Goal: Task Accomplishment & Management: Manage account settings

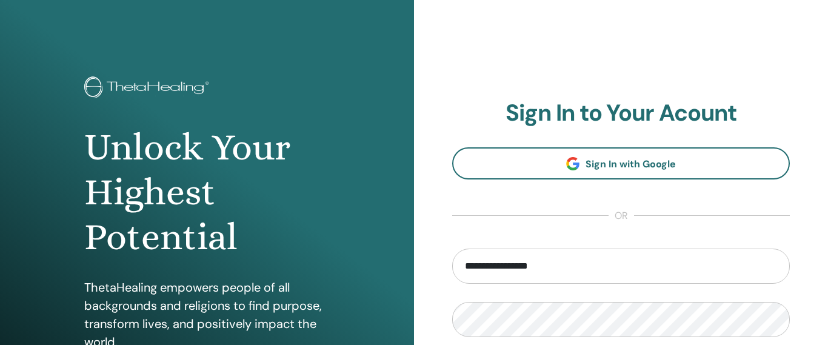
scroll to position [237, 0]
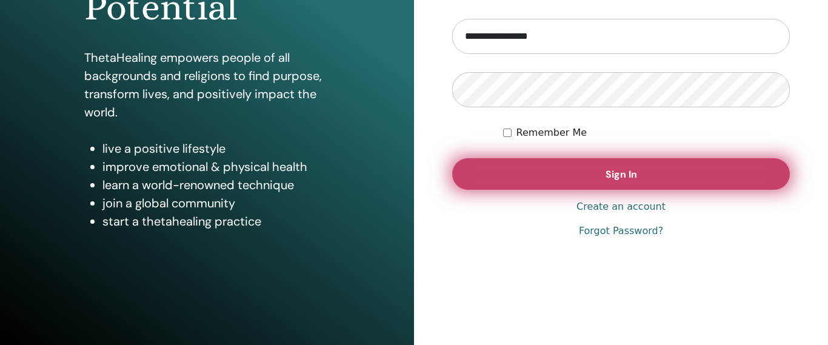
type input "**********"
click at [632, 174] on span "Sign In" at bounding box center [622, 174] width 32 height 13
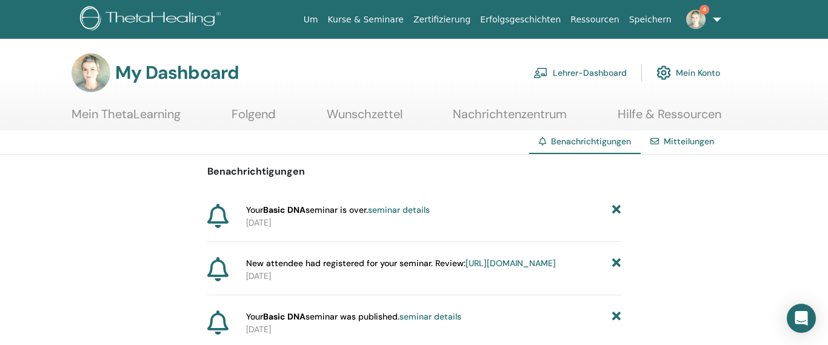
click at [415, 208] on link "seminar details" at bounding box center [399, 209] width 62 height 11
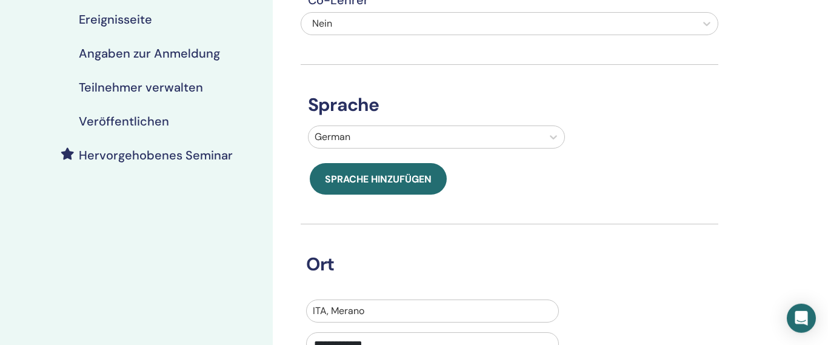
scroll to position [346, 0]
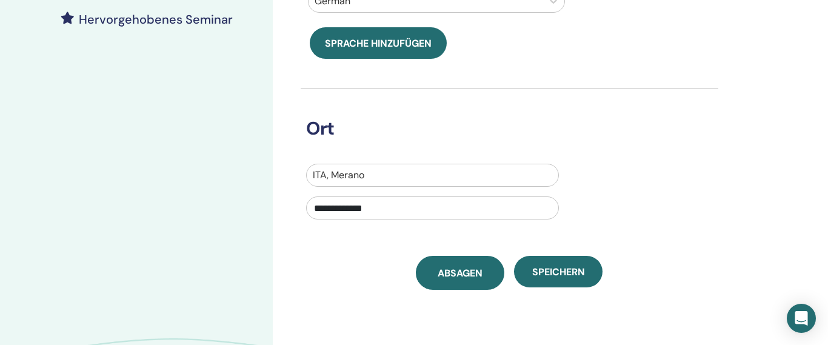
click at [457, 270] on span "Absagen" at bounding box center [460, 273] width 45 height 13
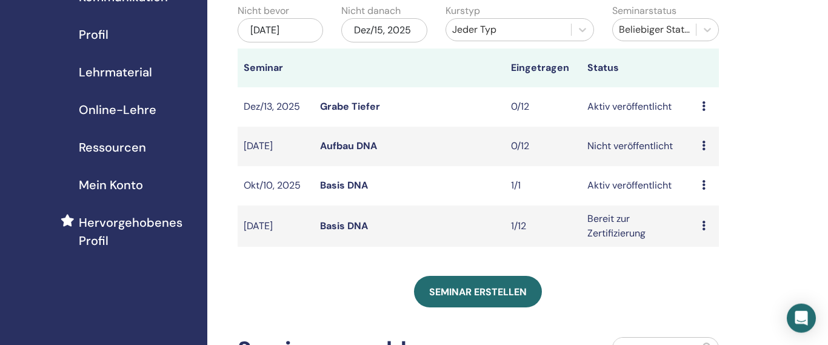
scroll to position [138, 0]
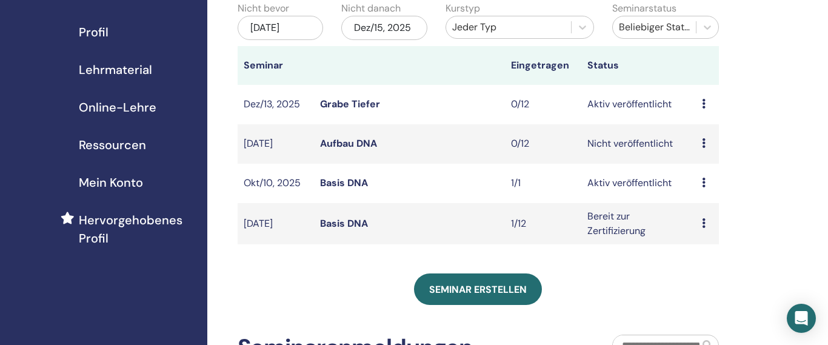
click at [704, 221] on icon at bounding box center [704, 223] width 4 height 10
click at [701, 284] on p "Absagen" at bounding box center [705, 285] width 49 height 15
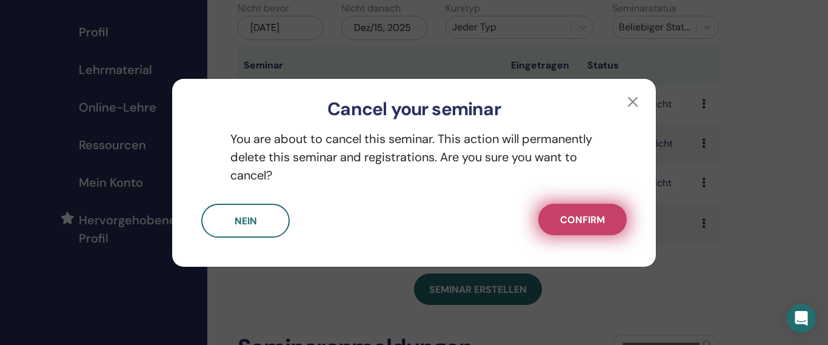
click at [583, 229] on button "Confirm" at bounding box center [583, 220] width 89 height 32
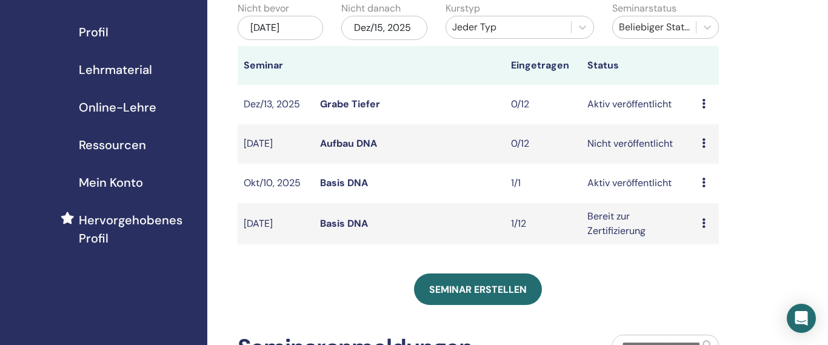
click at [704, 223] on icon at bounding box center [704, 223] width 4 height 10
click at [704, 250] on link "Bearbeiten" at bounding box center [705, 251] width 49 height 13
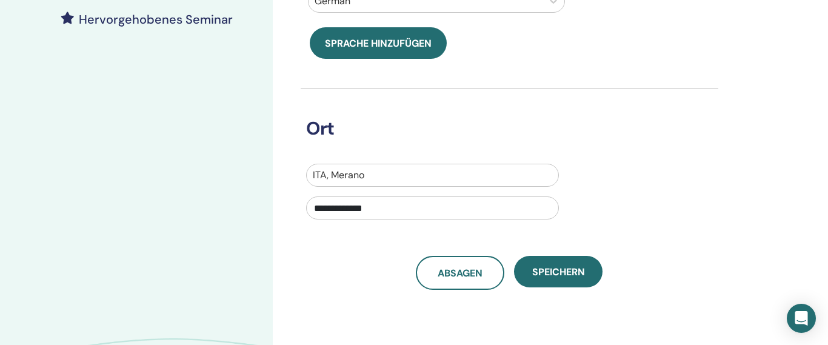
scroll to position [69, 0]
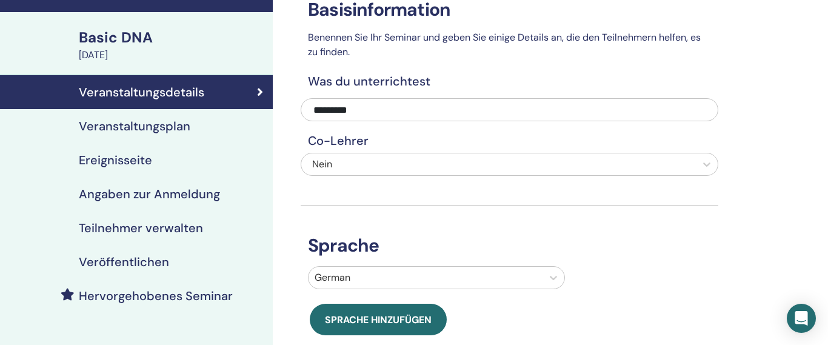
click at [163, 130] on h4 "Veranstaltungsplan" at bounding box center [135, 126] width 112 height 15
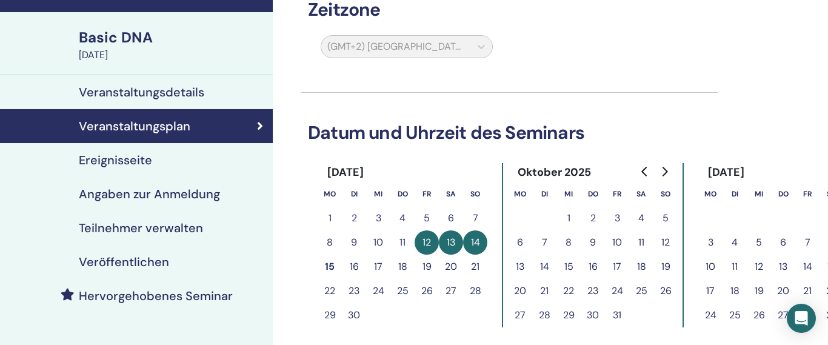
click at [138, 161] on h4 "Ereignisseite" at bounding box center [115, 160] width 73 height 15
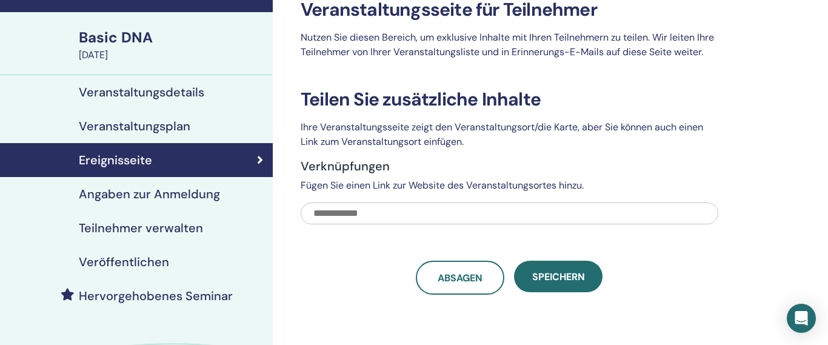
click at [139, 229] on h4 "Teilnehmer verwalten" at bounding box center [141, 228] width 124 height 15
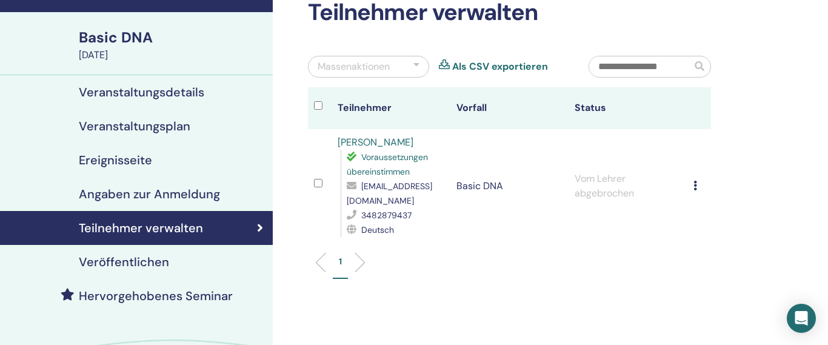
click at [697, 181] on icon at bounding box center [696, 186] width 4 height 10
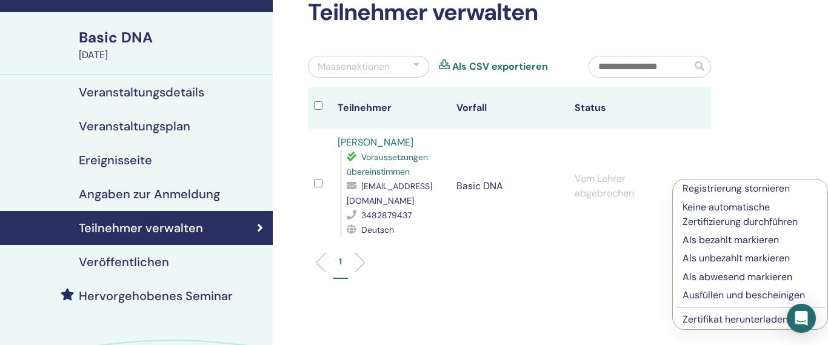
click at [736, 213] on p "Keine automatische Zertifizierung durchführen" at bounding box center [750, 214] width 135 height 29
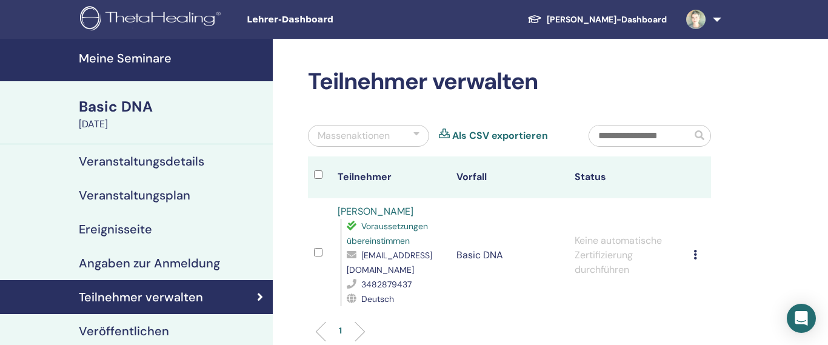
click at [323, 243] on td at bounding box center [320, 255] width 24 height 114
click at [697, 250] on icon at bounding box center [696, 255] width 4 height 10
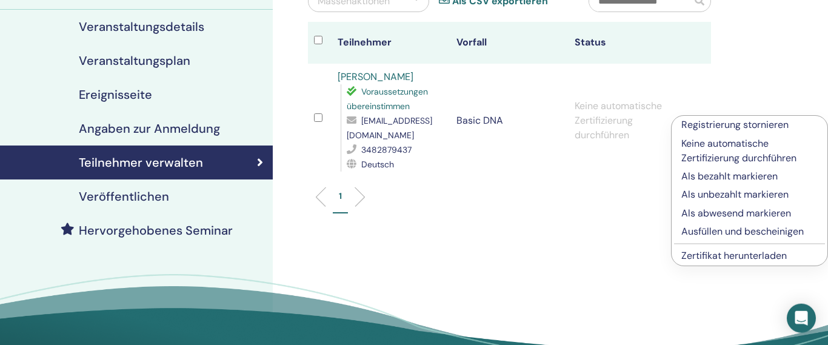
scroll to position [138, 0]
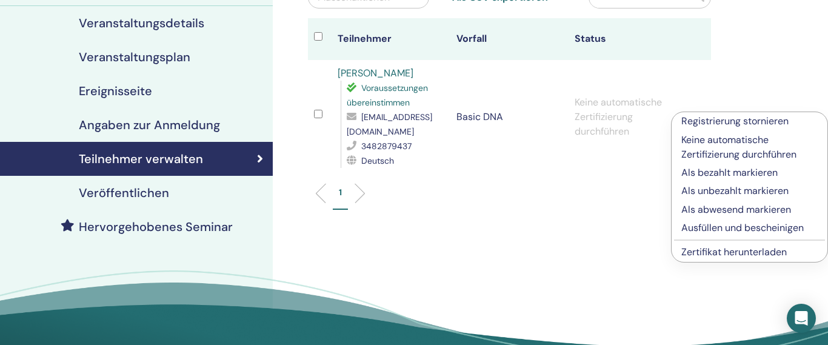
click at [762, 123] on p "Registrierung stornieren" at bounding box center [750, 121] width 136 height 15
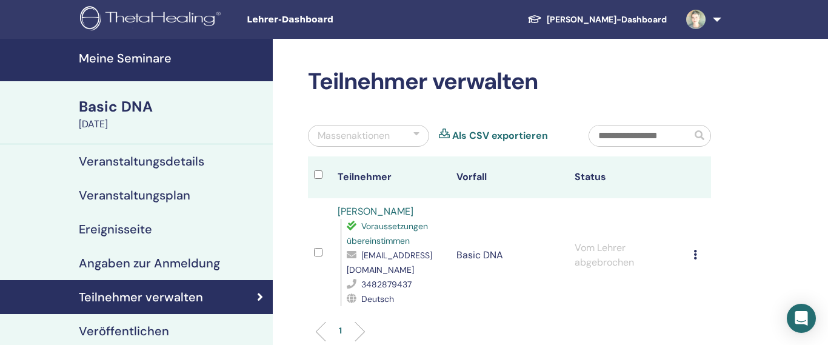
click at [119, 195] on h4 "Veranstaltungsplan" at bounding box center [135, 195] width 112 height 15
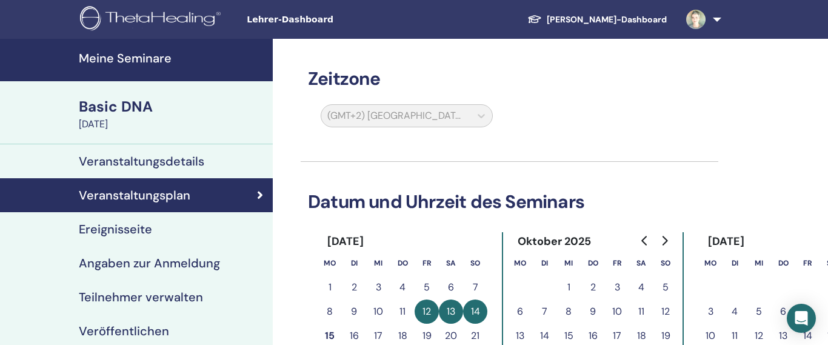
click at [129, 56] on h4 "Meine Seminare" at bounding box center [172, 58] width 187 height 15
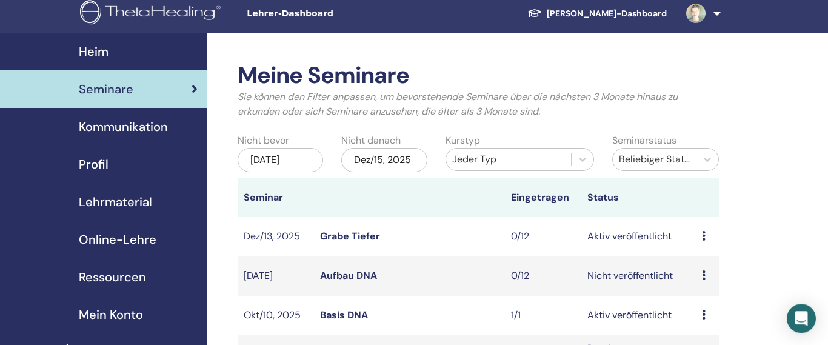
scroll to position [138, 0]
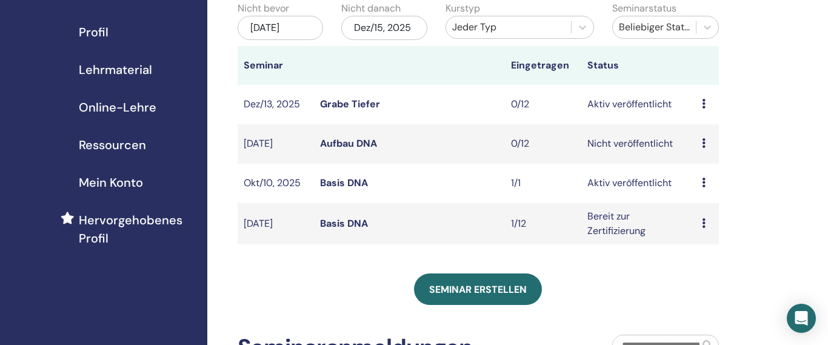
click at [363, 223] on link "Basis DNA" at bounding box center [344, 223] width 48 height 13
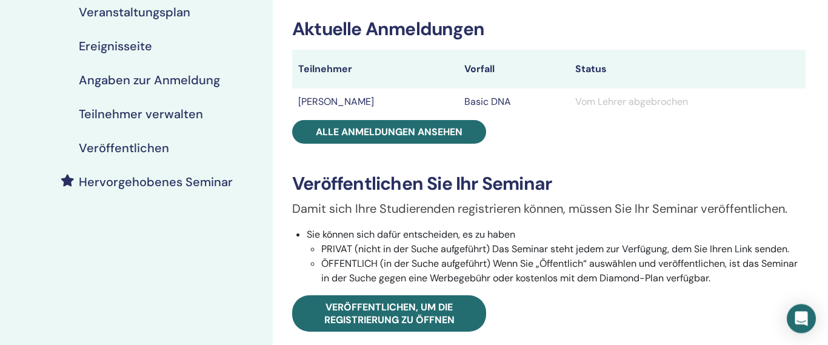
scroll to position [207, 0]
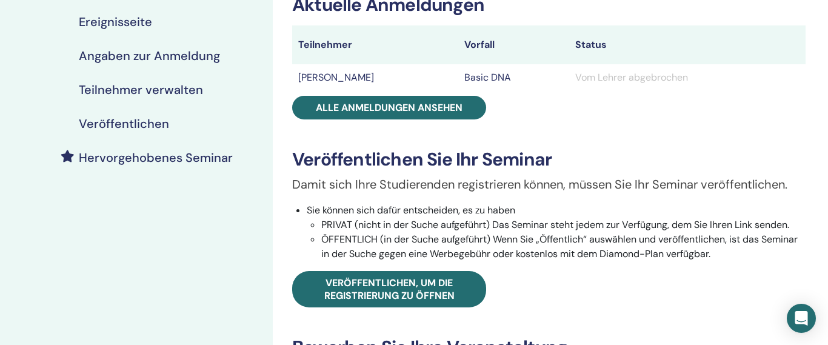
click at [141, 85] on h4 "Teilnehmer verwalten" at bounding box center [141, 89] width 124 height 15
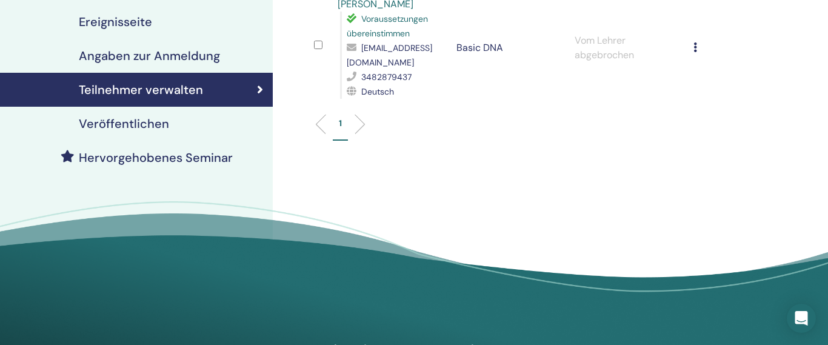
click at [697, 42] on icon at bounding box center [696, 47] width 4 height 10
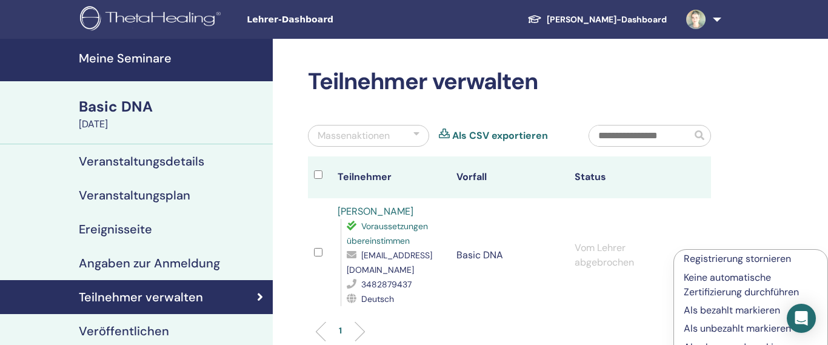
click at [127, 64] on h4 "Meine Seminare" at bounding box center [172, 58] width 187 height 15
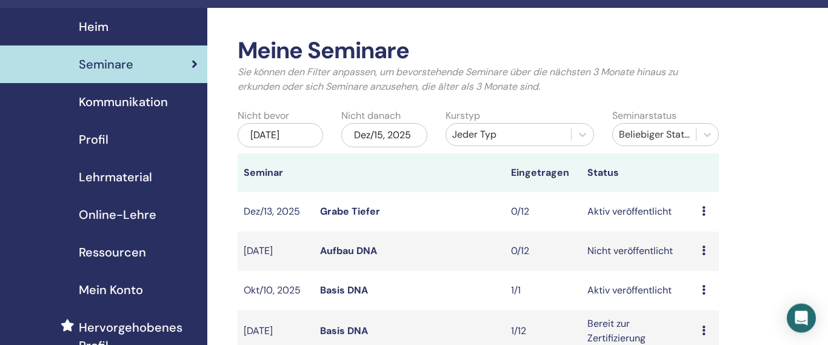
scroll to position [69, 0]
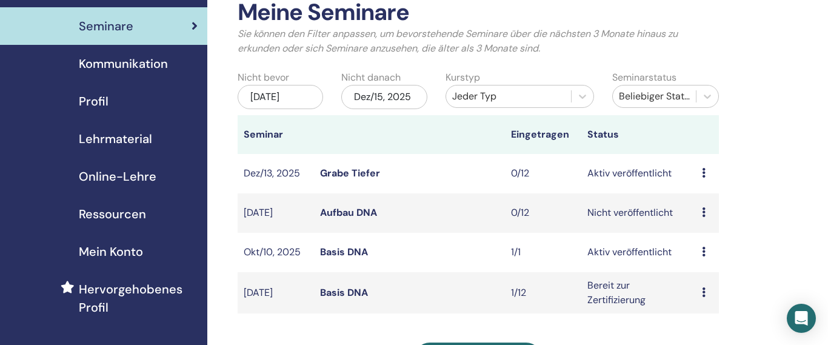
click at [365, 215] on link "Aufbau DNA" at bounding box center [348, 212] width 57 height 13
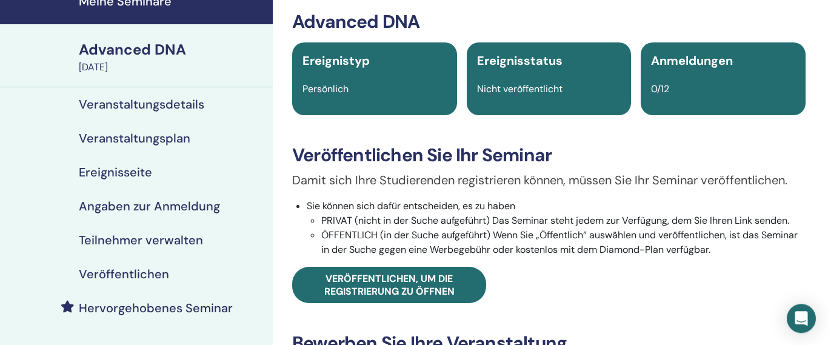
scroll to position [138, 0]
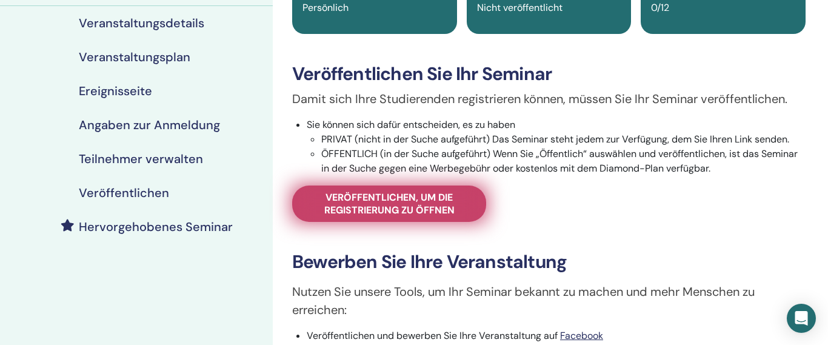
click at [392, 209] on span "Veröffentlichen, um die Registrierung zu öffnen" at bounding box center [389, 203] width 164 height 25
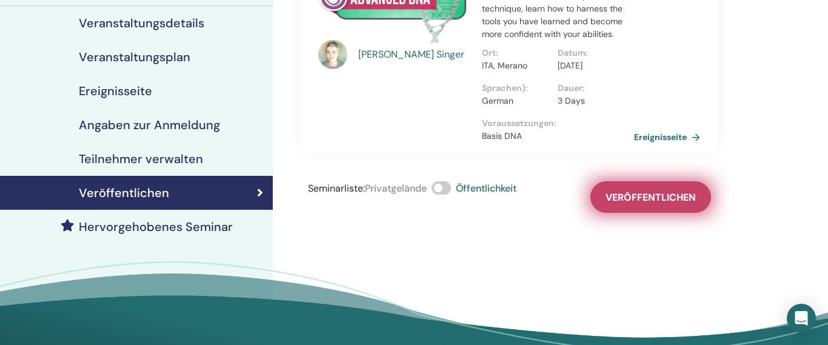
click at [667, 204] on span "Veröffentlichen" at bounding box center [651, 197] width 90 height 13
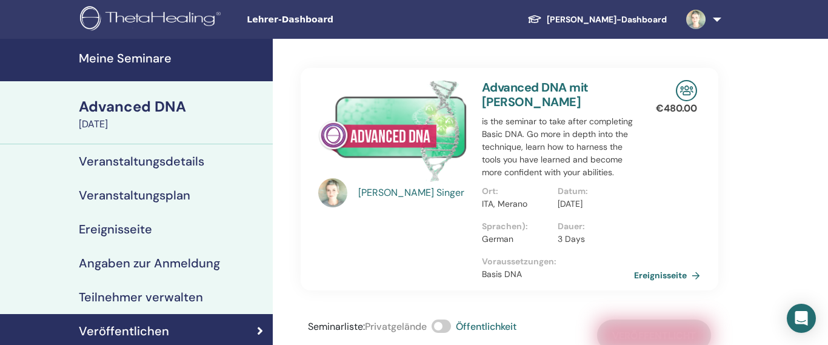
click at [156, 69] on link "Meine Seminare" at bounding box center [136, 60] width 273 height 42
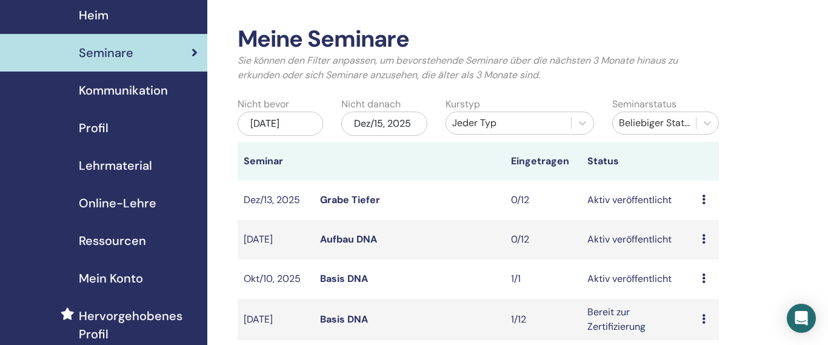
scroll to position [138, 0]
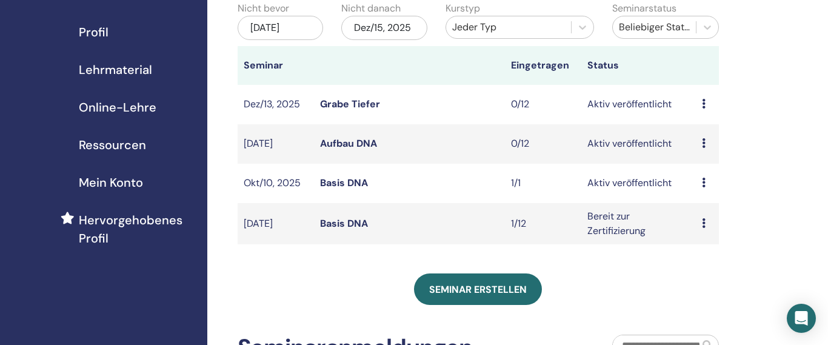
click at [346, 223] on link "Basis DNA" at bounding box center [344, 223] width 48 height 13
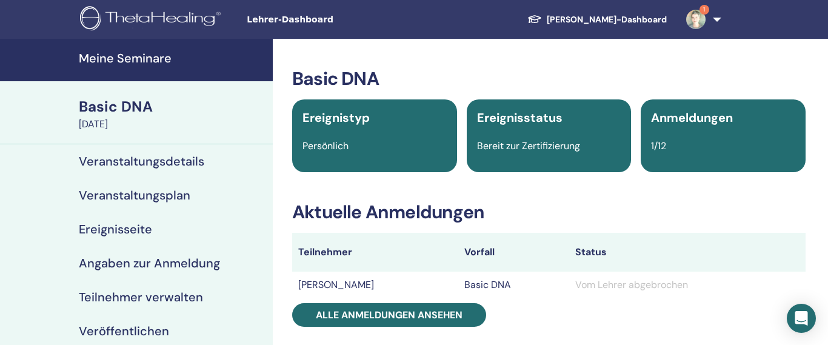
click at [710, 21] on span "1" at bounding box center [696, 19] width 29 height 10
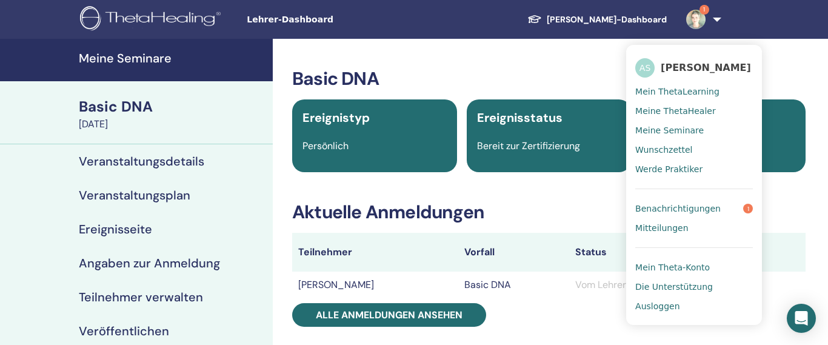
click at [685, 209] on span "Benachrichtigungen" at bounding box center [679, 208] width 86 height 11
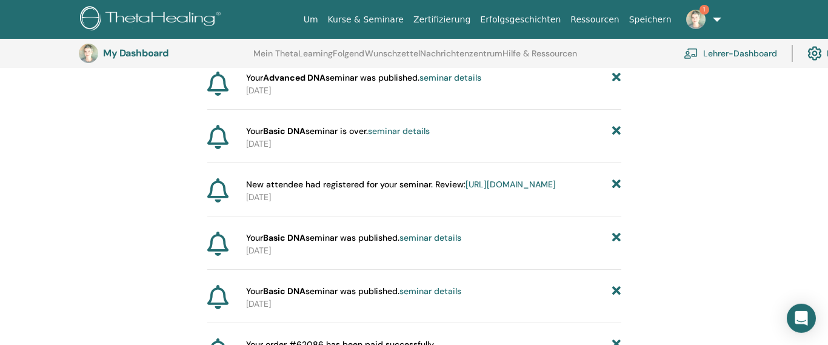
scroll to position [167, 0]
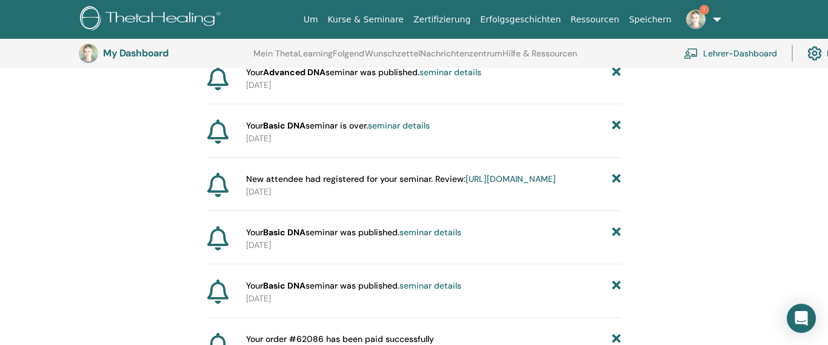
click at [716, 22] on link "1" at bounding box center [702, 19] width 50 height 39
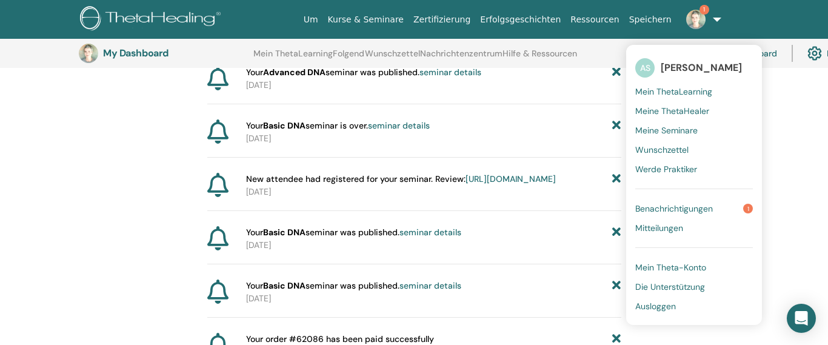
click at [652, 306] on span "Ausloggen" at bounding box center [656, 306] width 41 height 11
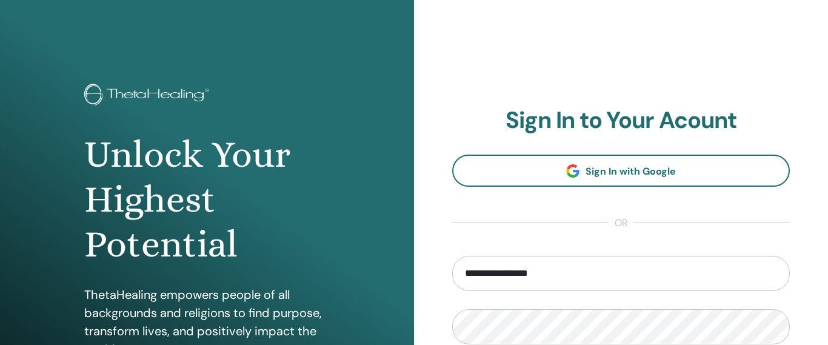
type input "**********"
